Goal: Information Seeking & Learning: Learn about a topic

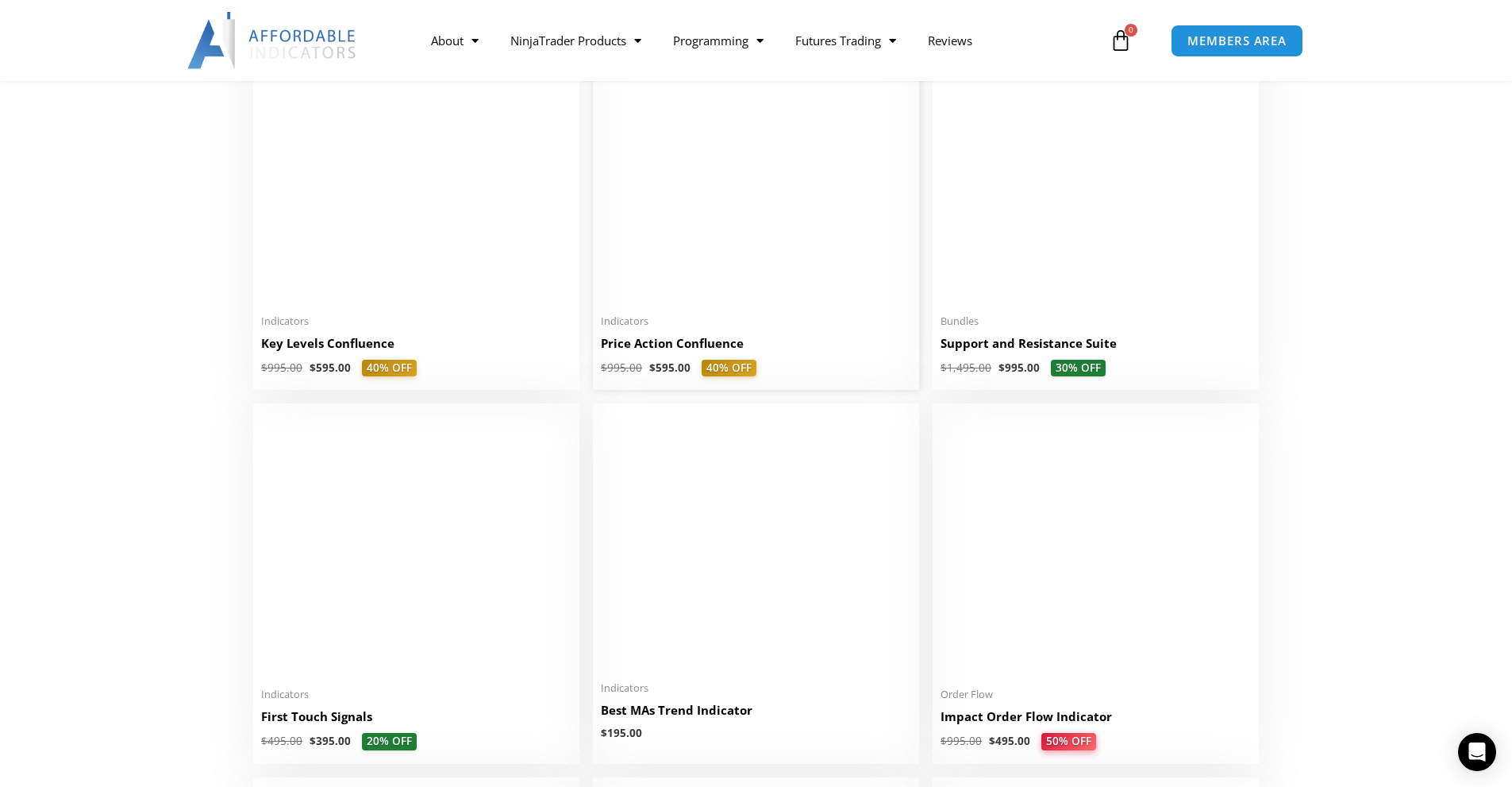
scroll to position [2223, 0]
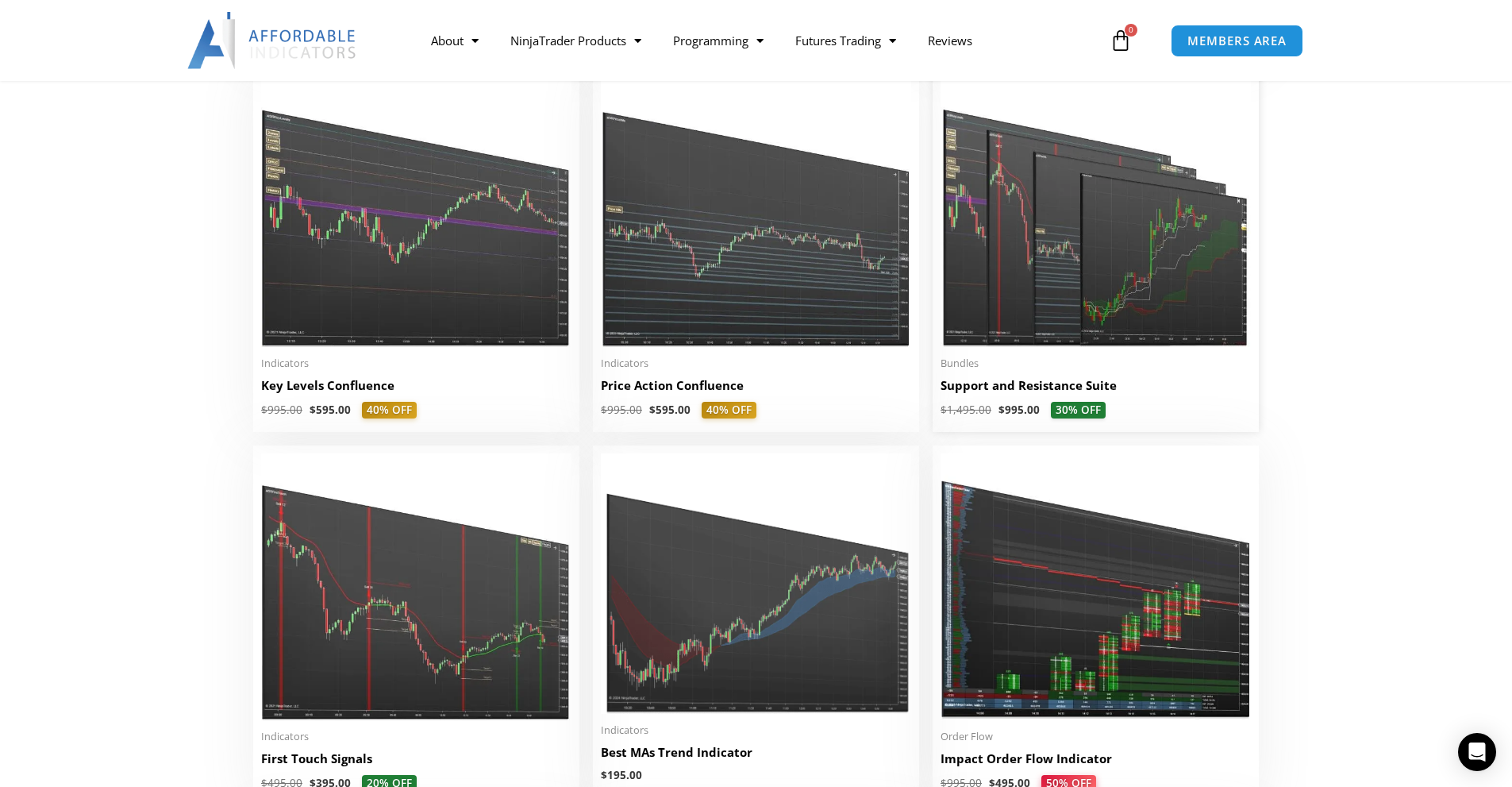
click at [1019, 210] on img at bounding box center [1095, 213] width 310 height 266
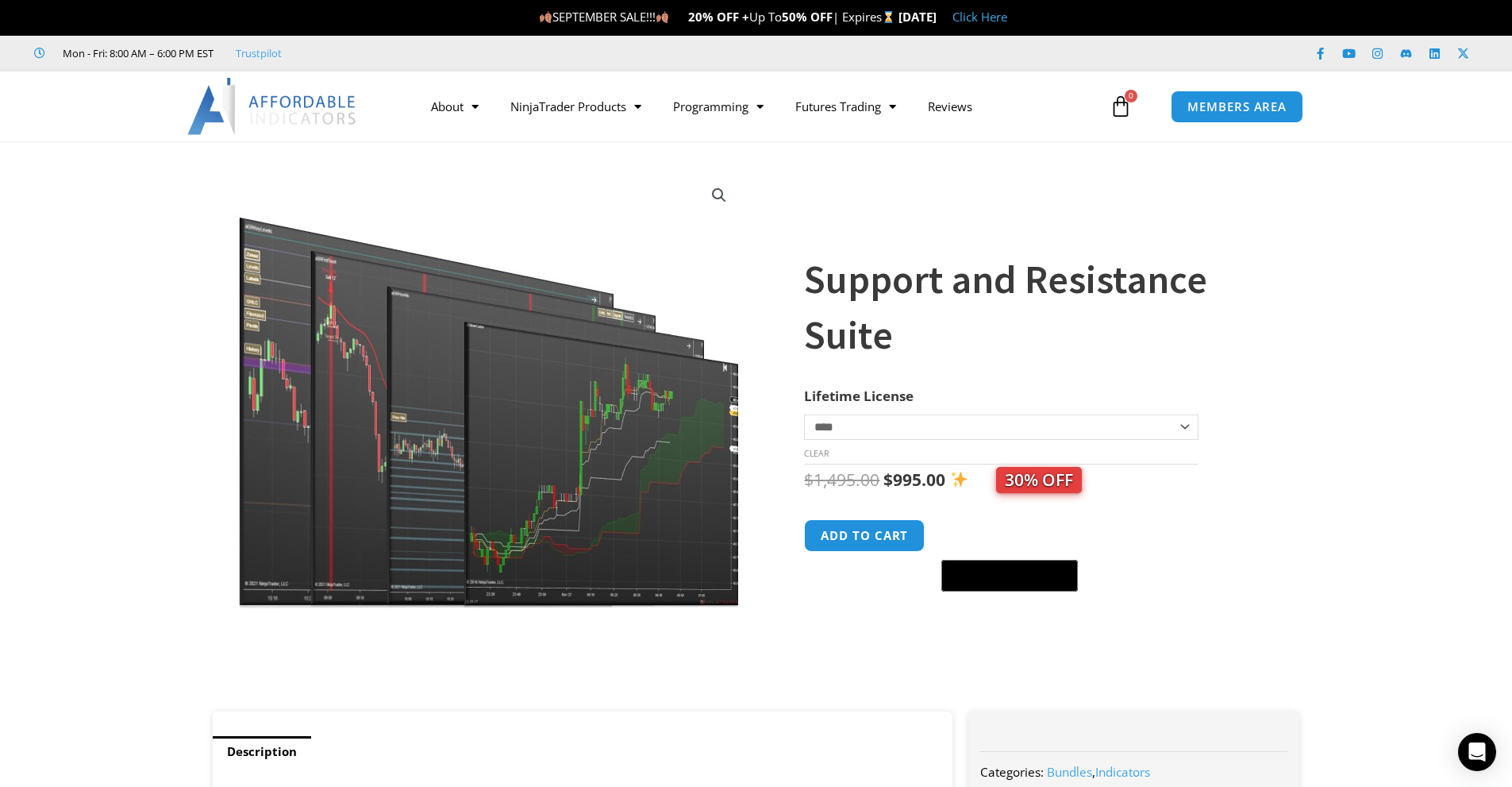
click at [521, 471] on img at bounding box center [490, 388] width 510 height 439
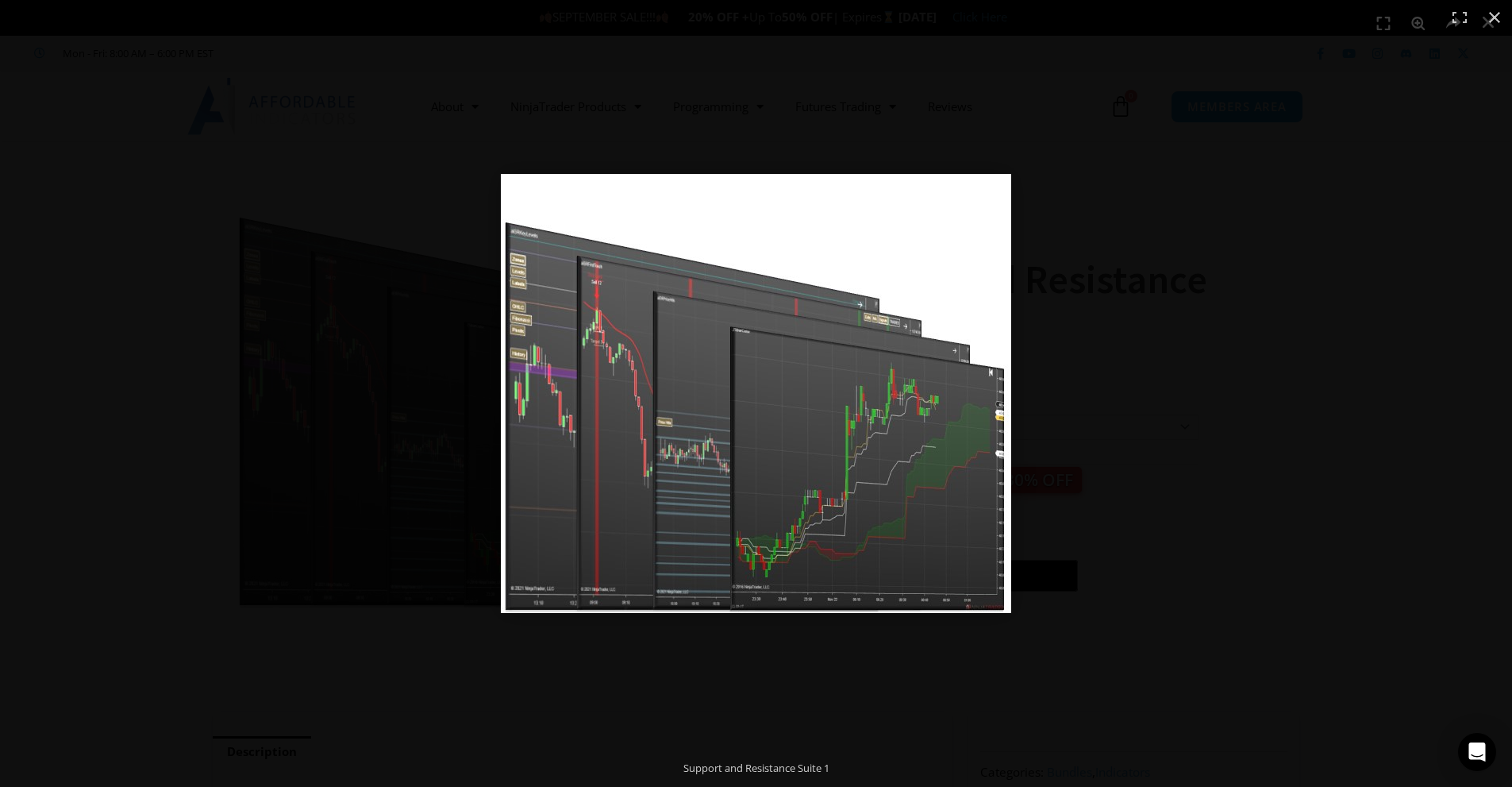
click at [1006, 359] on img at bounding box center [756, 393] width 510 height 439
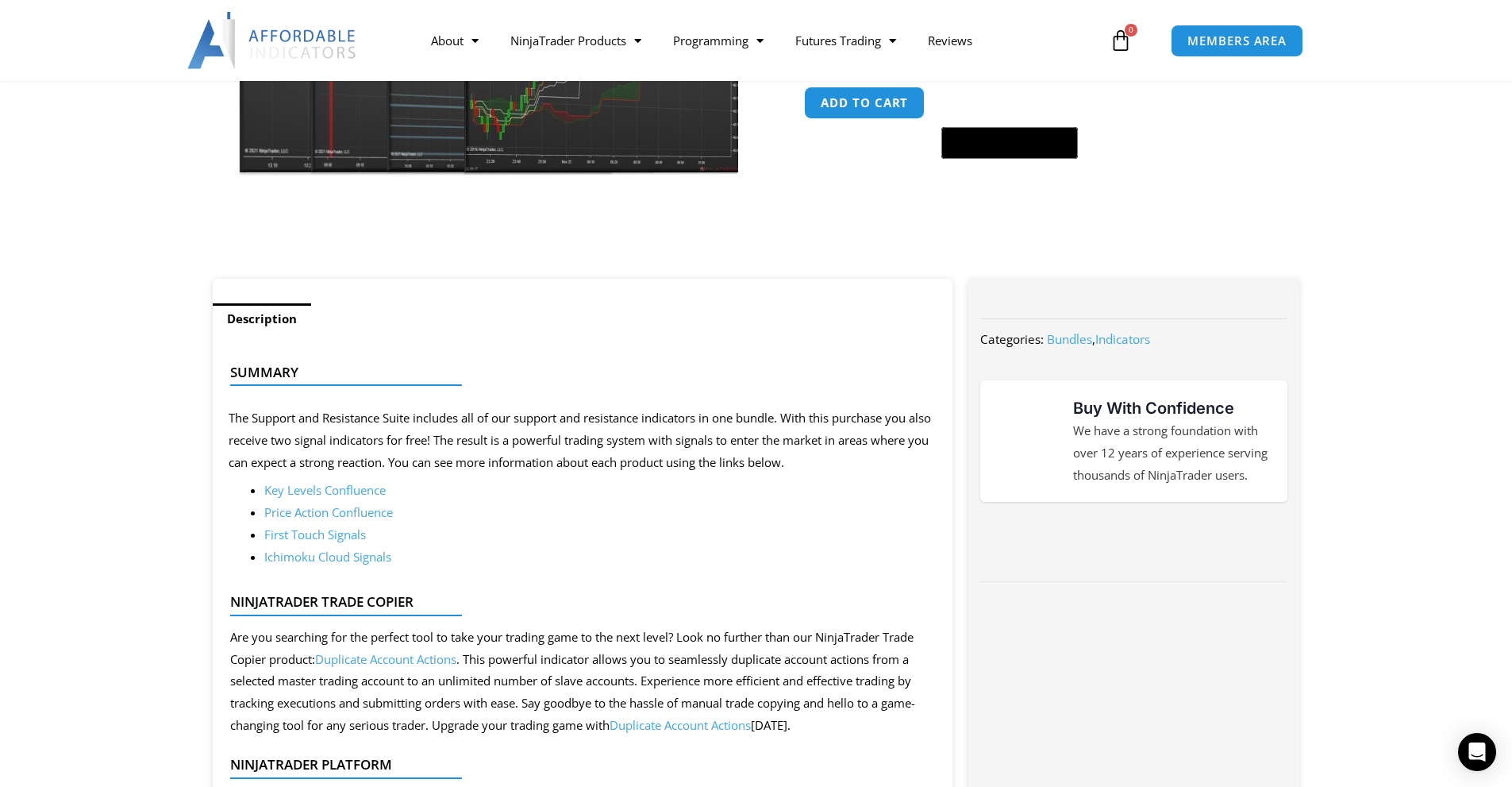
scroll to position [476, 0]
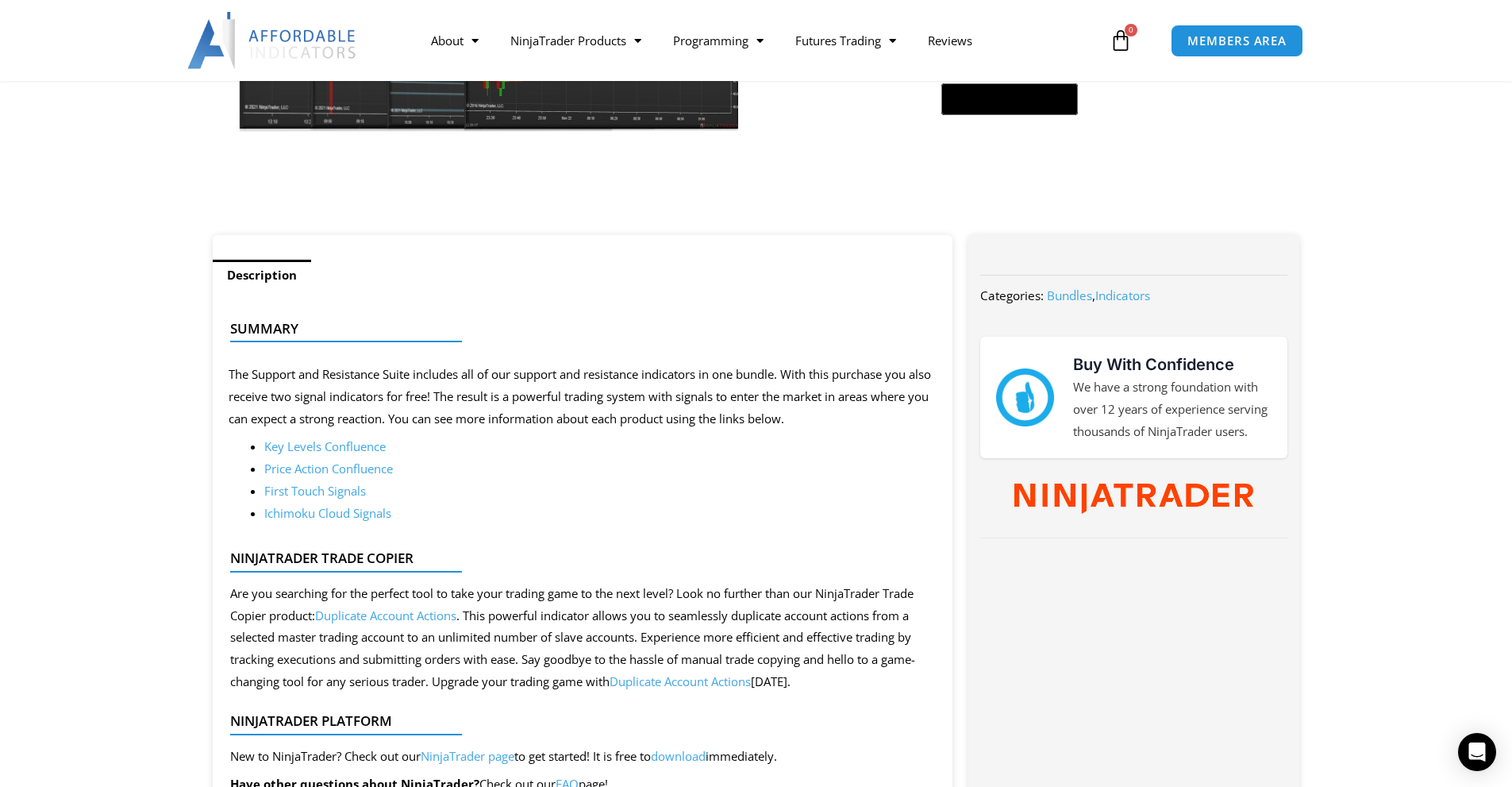
click at [341, 452] on link "Key Levels Confluence" at bounding box center [325, 446] width 121 height 16
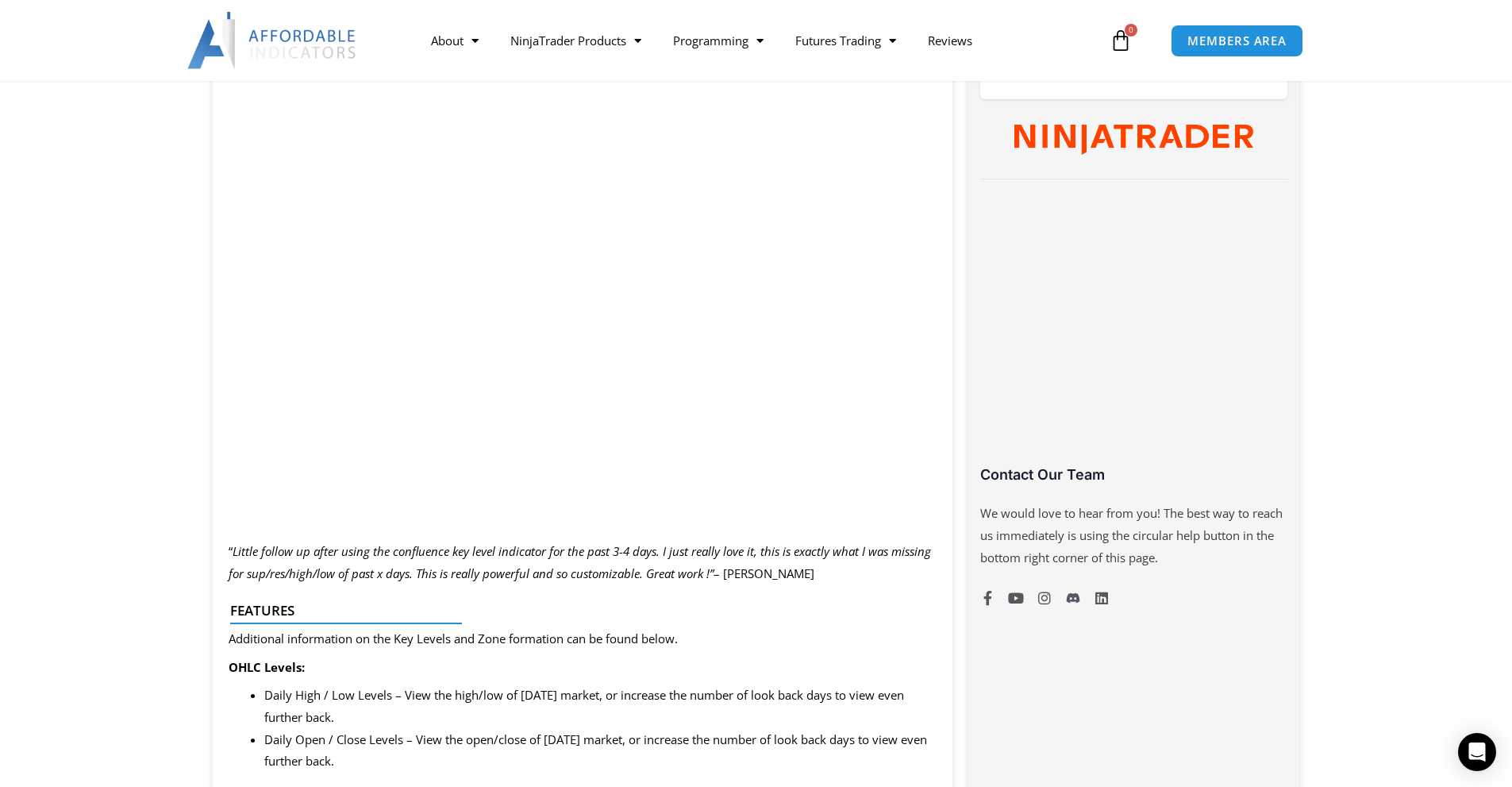
scroll to position [874, 0]
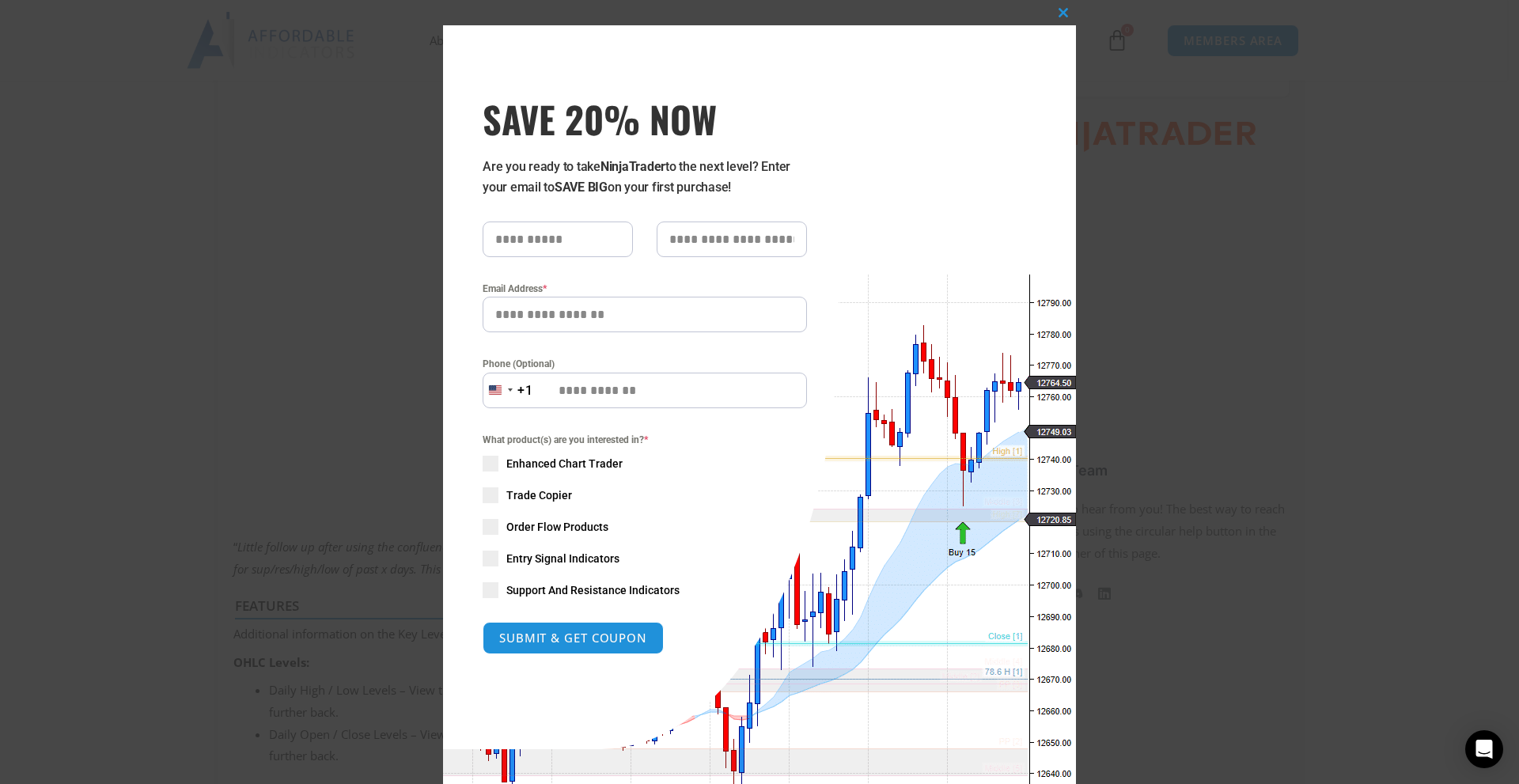
click at [1131, 298] on div "Close this module SAVE 20% NOW Are you ready to take NinjaTrader to the next le…" at bounding box center [759, 392] width 1519 height 784
